Goal: Entertainment & Leisure: Consume media (video, audio)

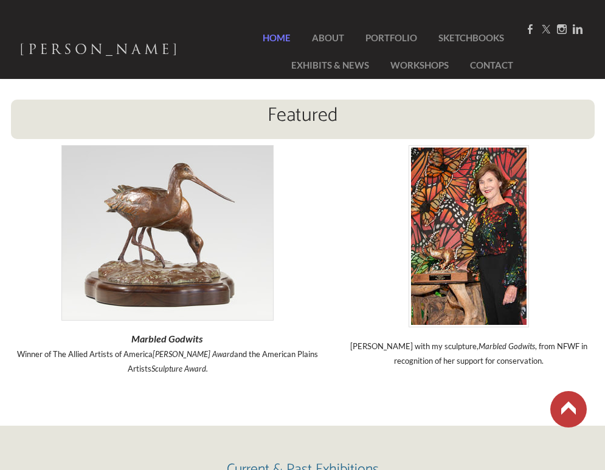
scroll to position [1049, 0]
click at [168, 244] on img at bounding box center [167, 233] width 212 height 176
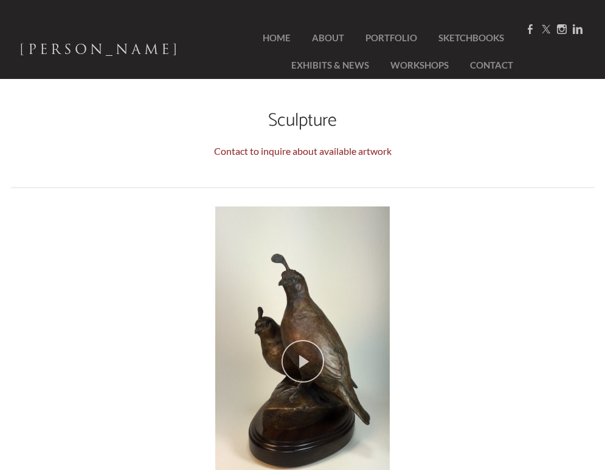
scroll to position [107, 0]
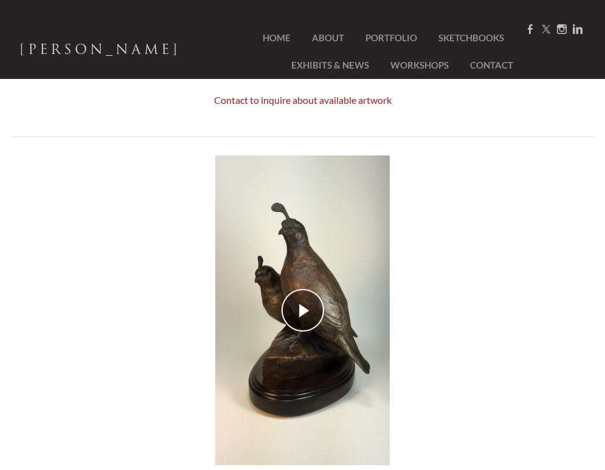
click at [309, 308] on div "play video" at bounding box center [302, 311] width 518 height 310
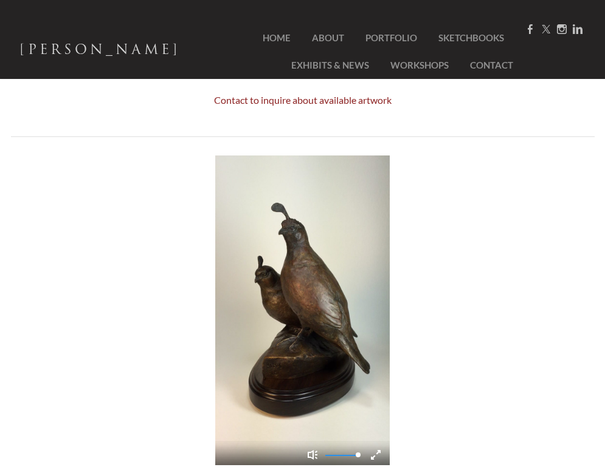
click at [425, 174] on div "Pause Current Time 0:05 / Duration Time 0:41 Remaining Time -0:35 Loaded: 0% Pr…" at bounding box center [302, 311] width 518 height 310
